Goal: Find specific page/section: Locate a particular part of the current website

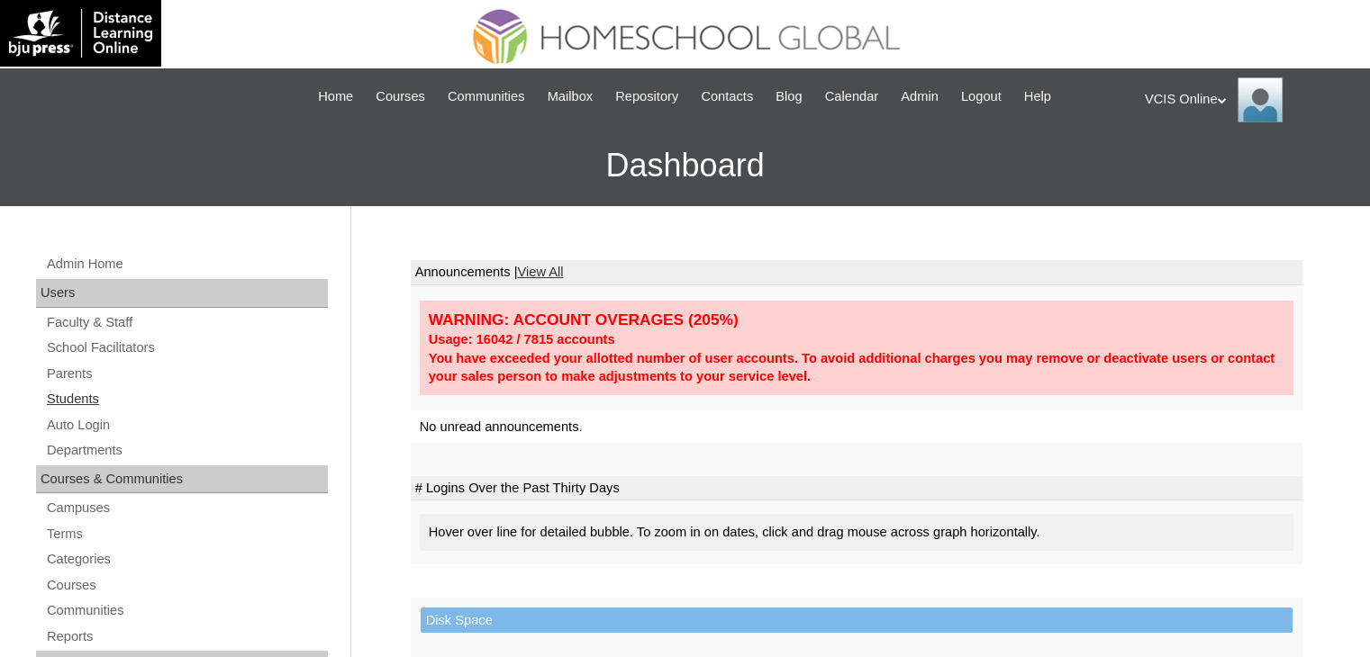
click at [98, 391] on link "Students" at bounding box center [186, 399] width 283 height 23
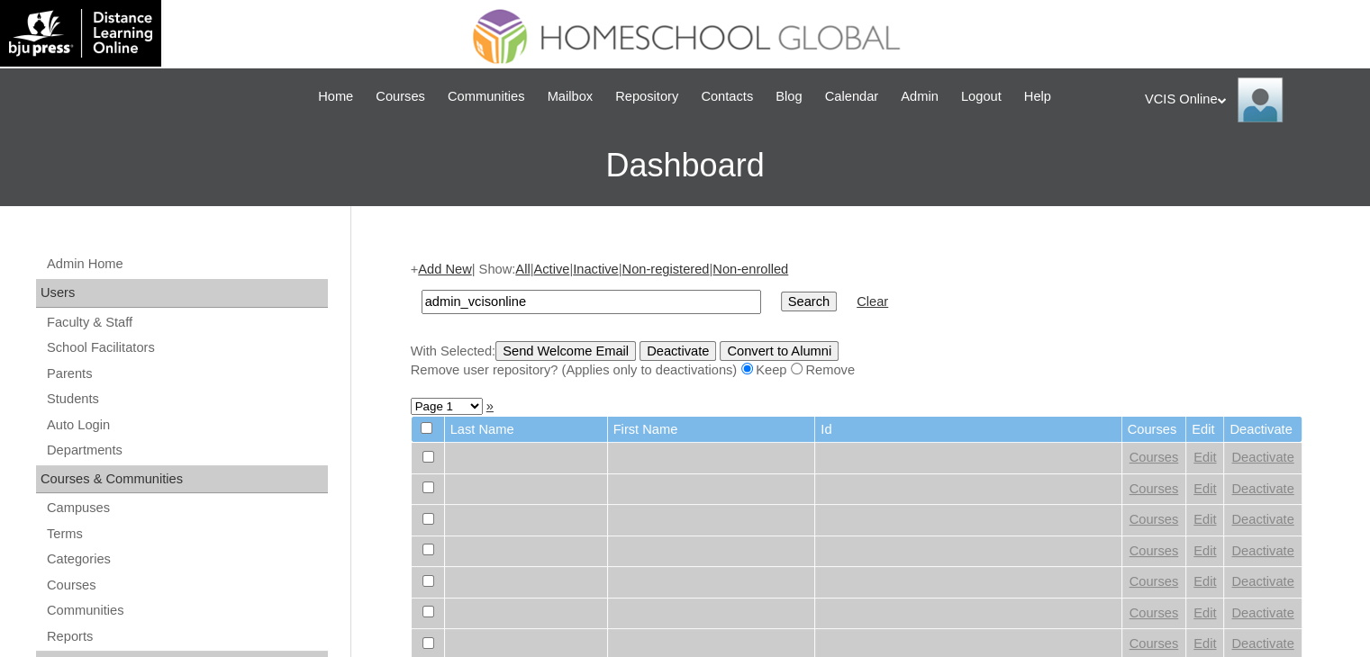
type input "admin_vcisonline"
click at [781, 292] on input "Search" at bounding box center [809, 302] width 56 height 20
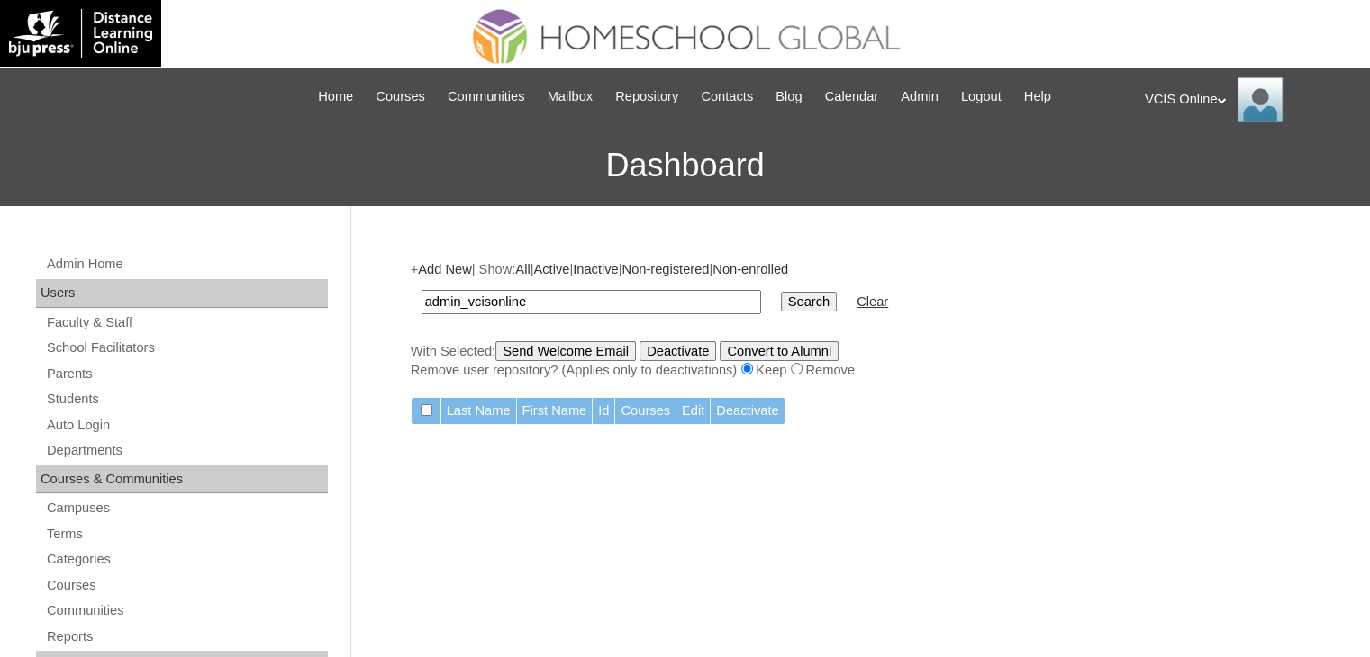
paste input "VCIS005-7A-PA2025"
type input "VCIS005-7A-PA2025"
click at [781, 301] on input "Search" at bounding box center [809, 302] width 56 height 20
click at [781, 294] on input "Search" at bounding box center [809, 302] width 56 height 20
click at [89, 390] on link "Students" at bounding box center [186, 399] width 283 height 23
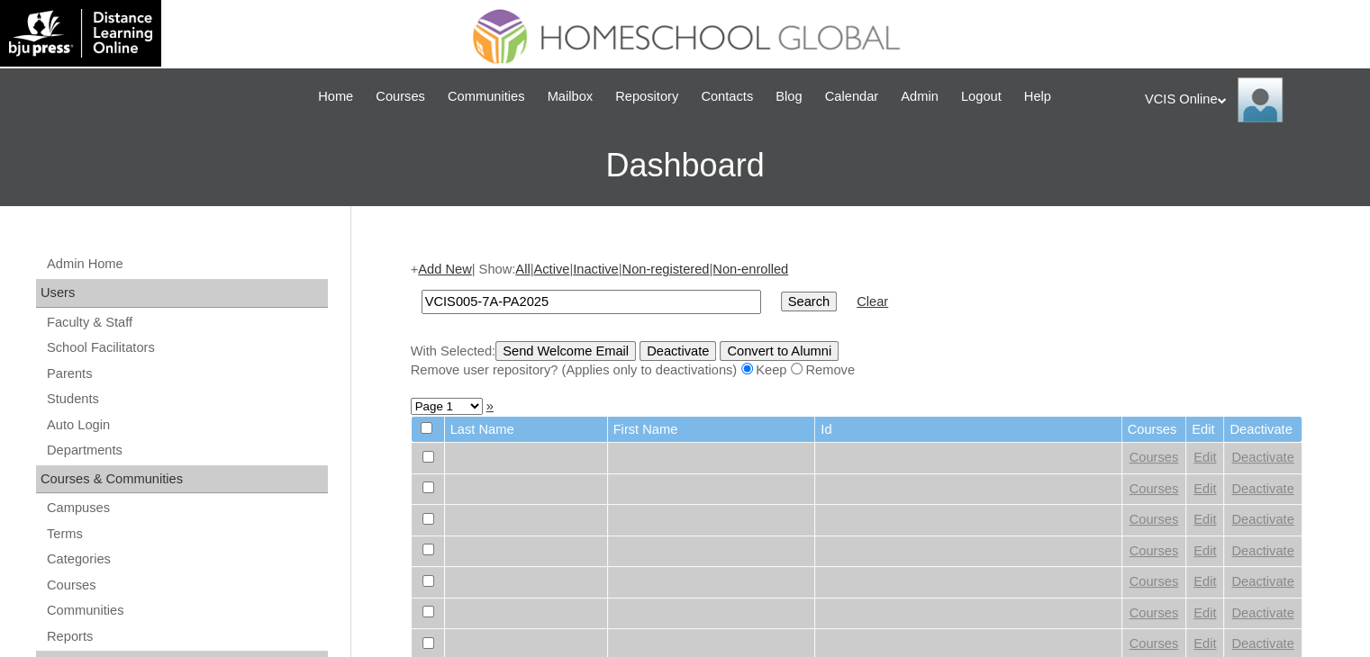
paste input "S"
type input "VCIS005-7A-SA2025"
click at [781, 293] on input "Search" at bounding box center [809, 302] width 56 height 20
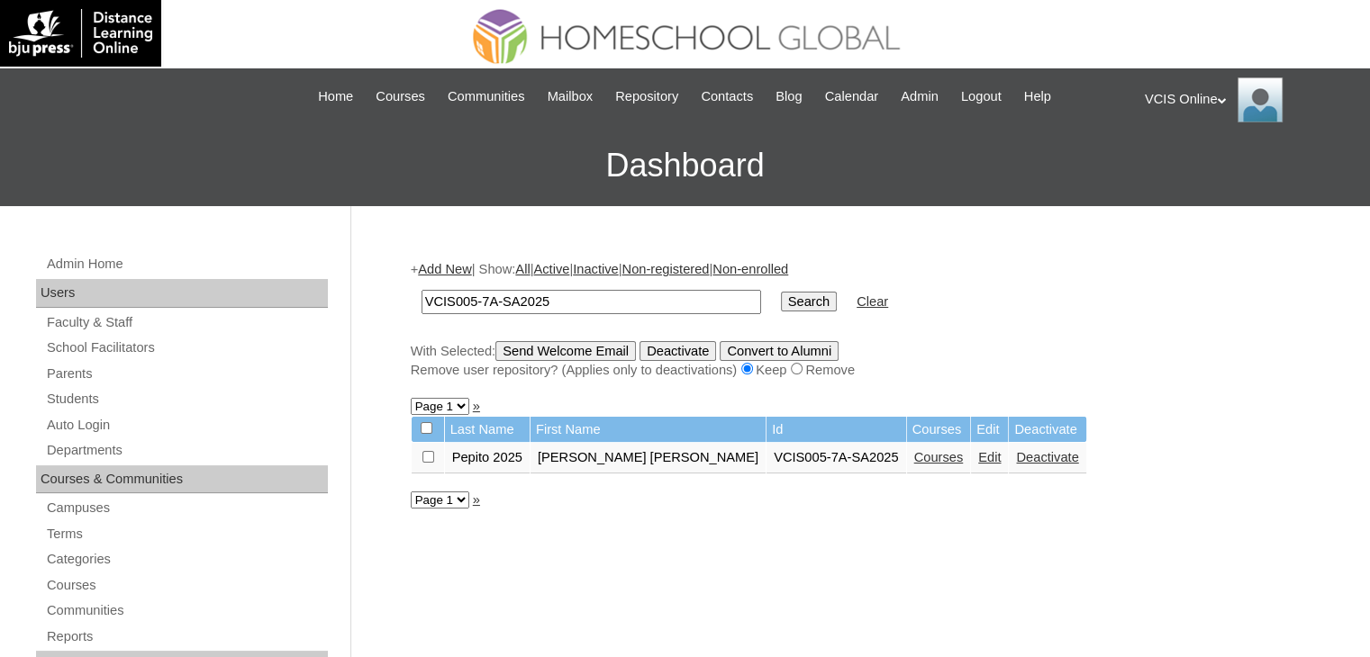
click at [914, 457] on link "Courses" at bounding box center [939, 457] width 50 height 14
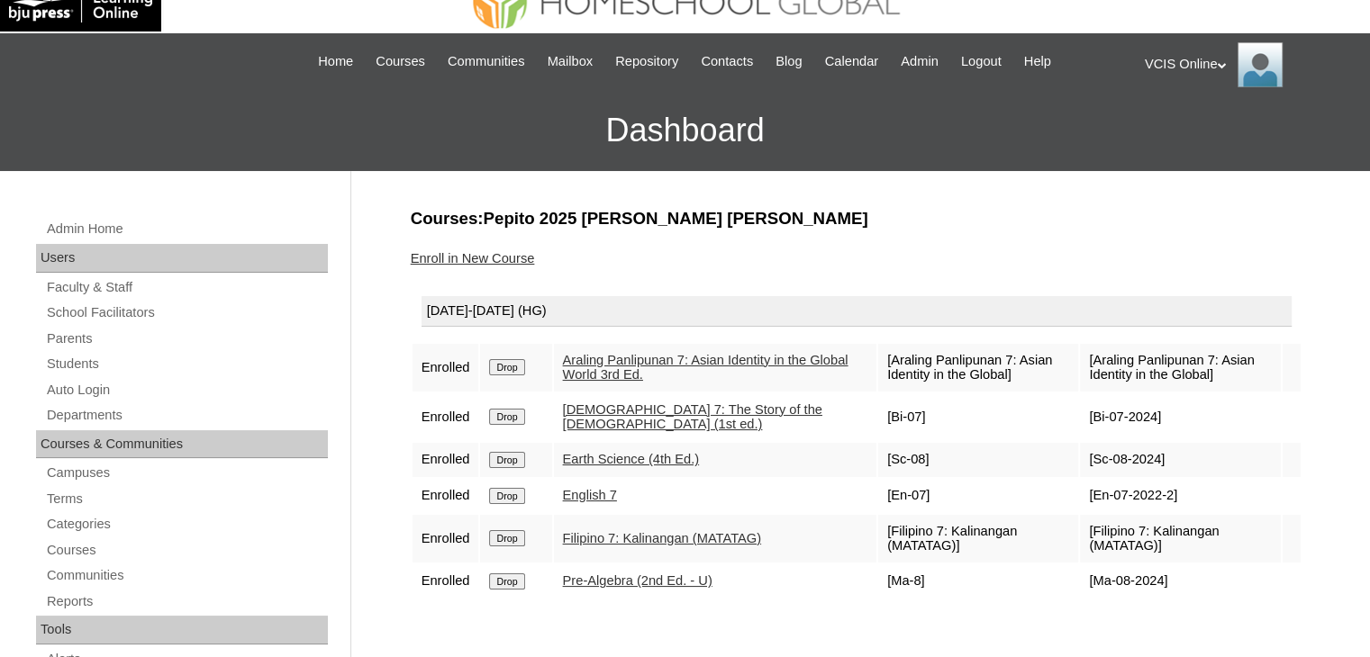
scroll to position [59, 0]
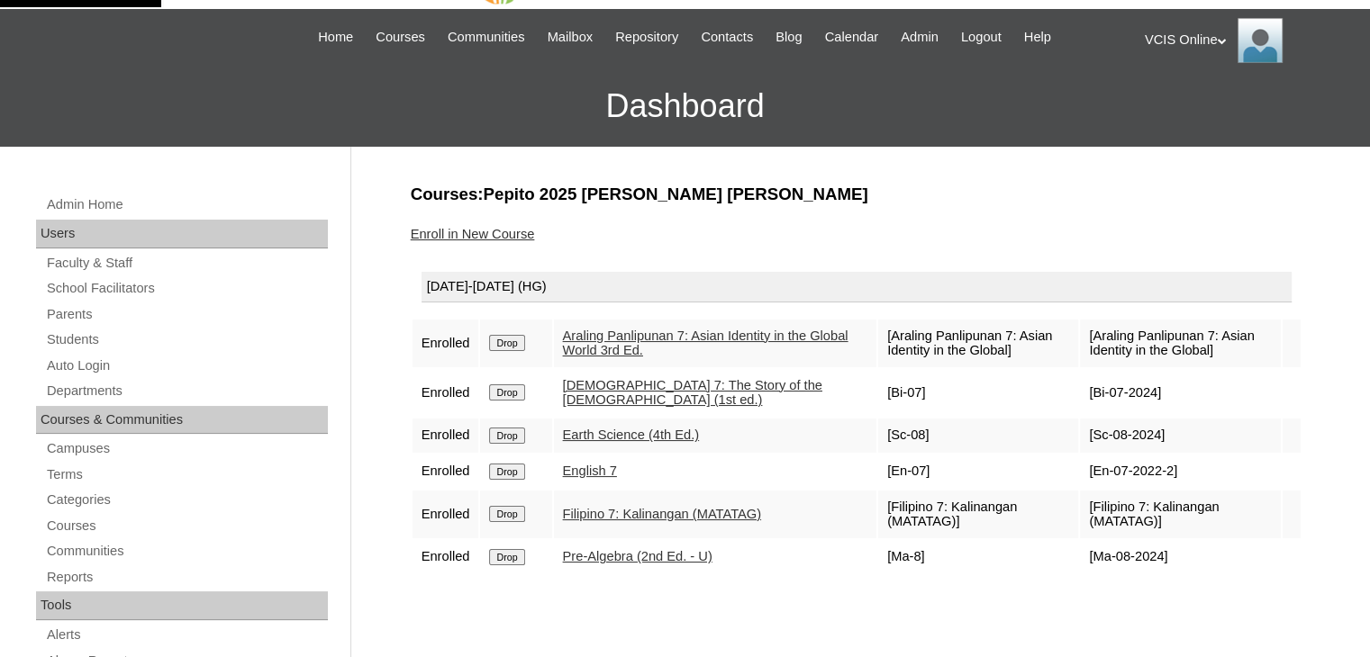
click at [597, 465] on link "English 7" at bounding box center [590, 471] width 54 height 14
click at [1174, 35] on div "VCIS Online My Profile My Settings Logout" at bounding box center [1248, 40] width 207 height 45
click at [1199, 116] on li "Logout" at bounding box center [1198, 110] width 86 height 23
click at [1214, 41] on div "VCIS Online My Profile My Settings Logout" at bounding box center [1248, 40] width 207 height 45
click at [1177, 109] on span "Logout" at bounding box center [1177, 110] width 36 height 14
